Goal: Task Accomplishment & Management: Use online tool/utility

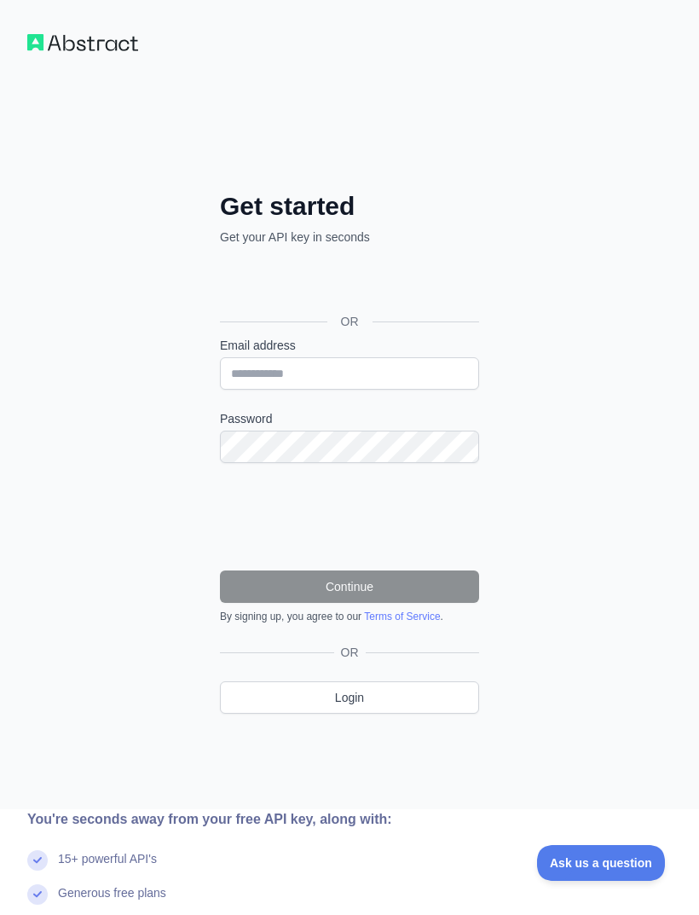
click at [411, 297] on div "Sign in with Google. Opens in new tab" at bounding box center [348, 283] width 256 height 38
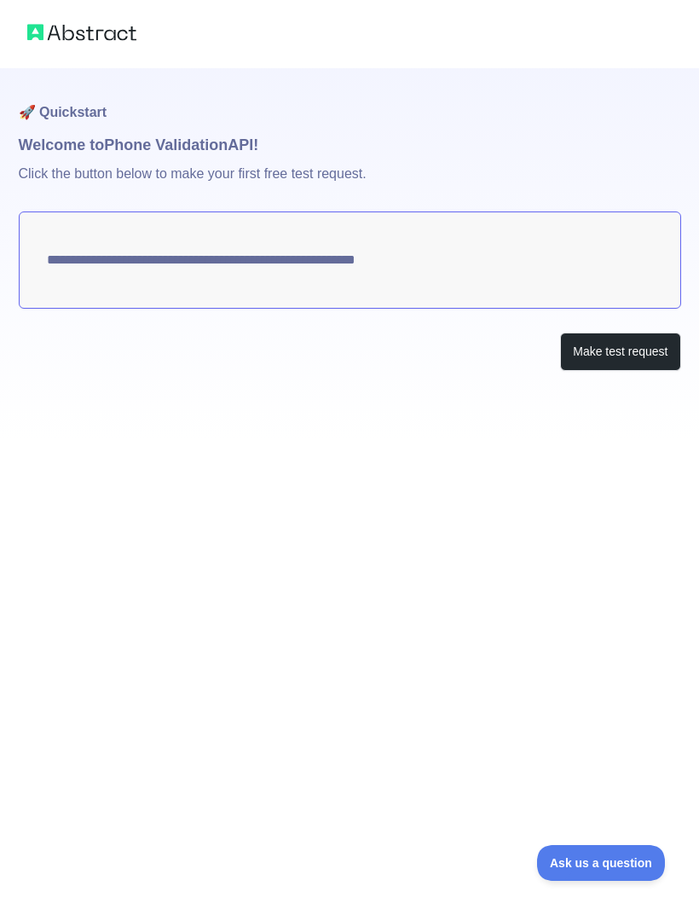
click at [640, 355] on button "Make test request" at bounding box center [620, 351] width 120 height 38
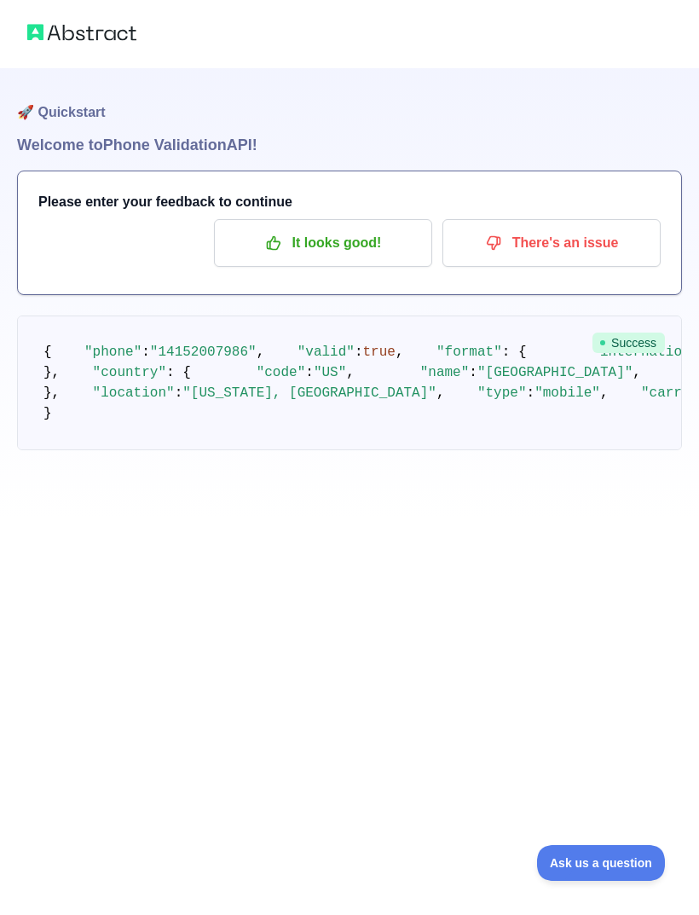
click at [210, 360] on span ""14152007986"" at bounding box center [203, 351] width 107 height 15
click at [373, 228] on p "It looks good!" at bounding box center [323, 242] width 193 height 29
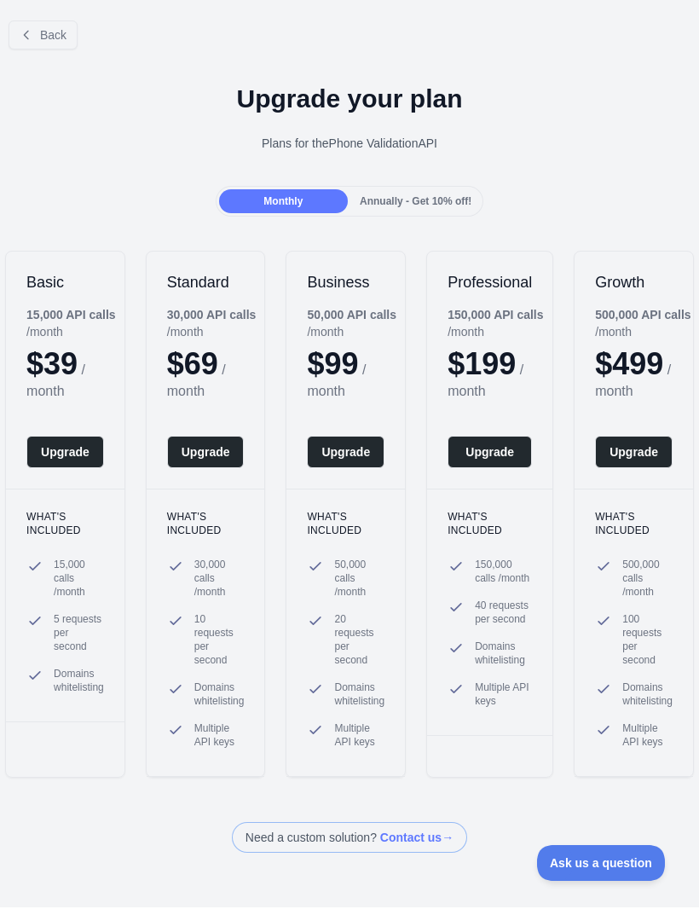
click at [38, 31] on button "Back" at bounding box center [43, 34] width 69 height 29
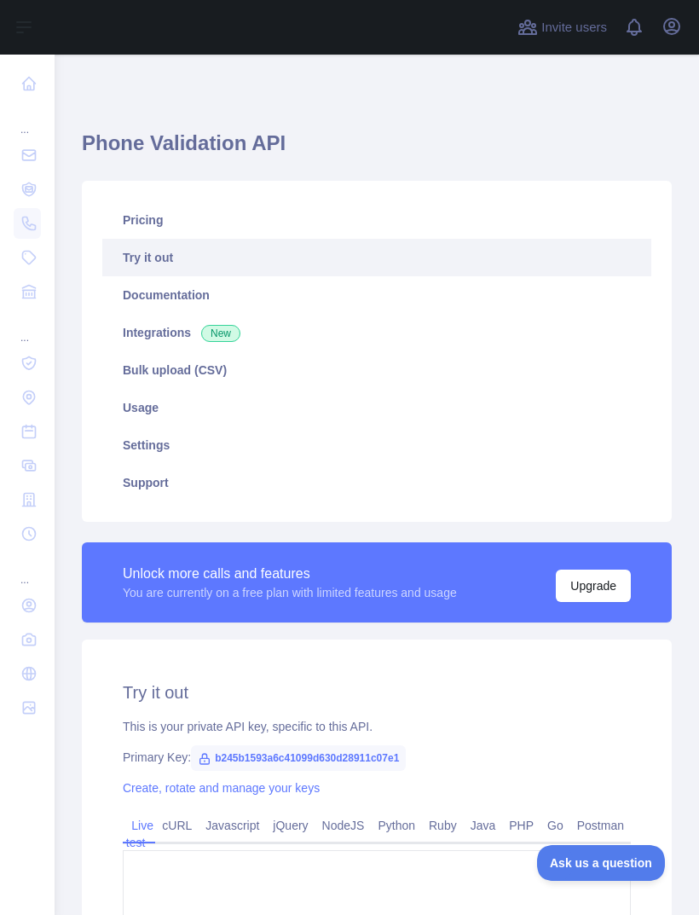
type textarea "**********"
click at [140, 257] on link "Try it out" at bounding box center [376, 258] width 549 height 38
click at [158, 248] on link "Try it out" at bounding box center [376, 258] width 549 height 38
